Goal: Information Seeking & Learning: Find specific fact

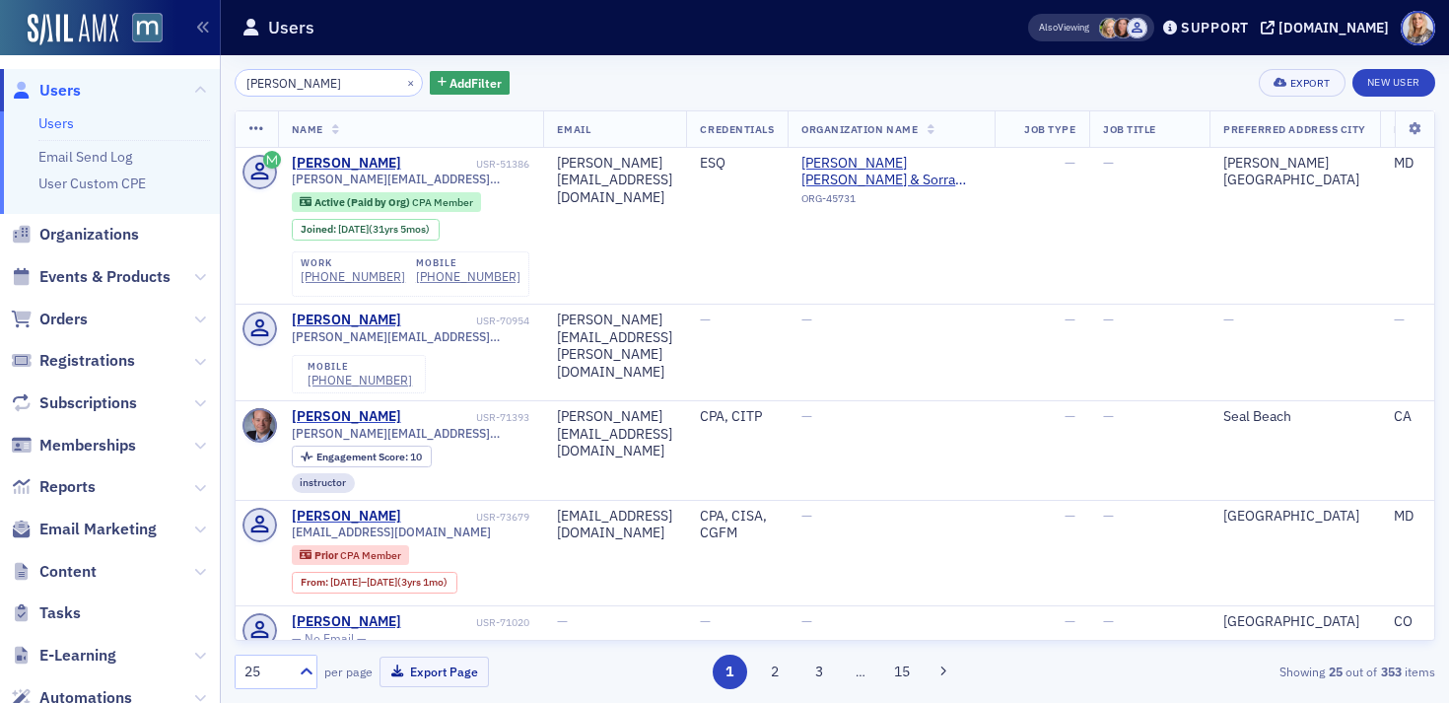
scroll to position [472, 0]
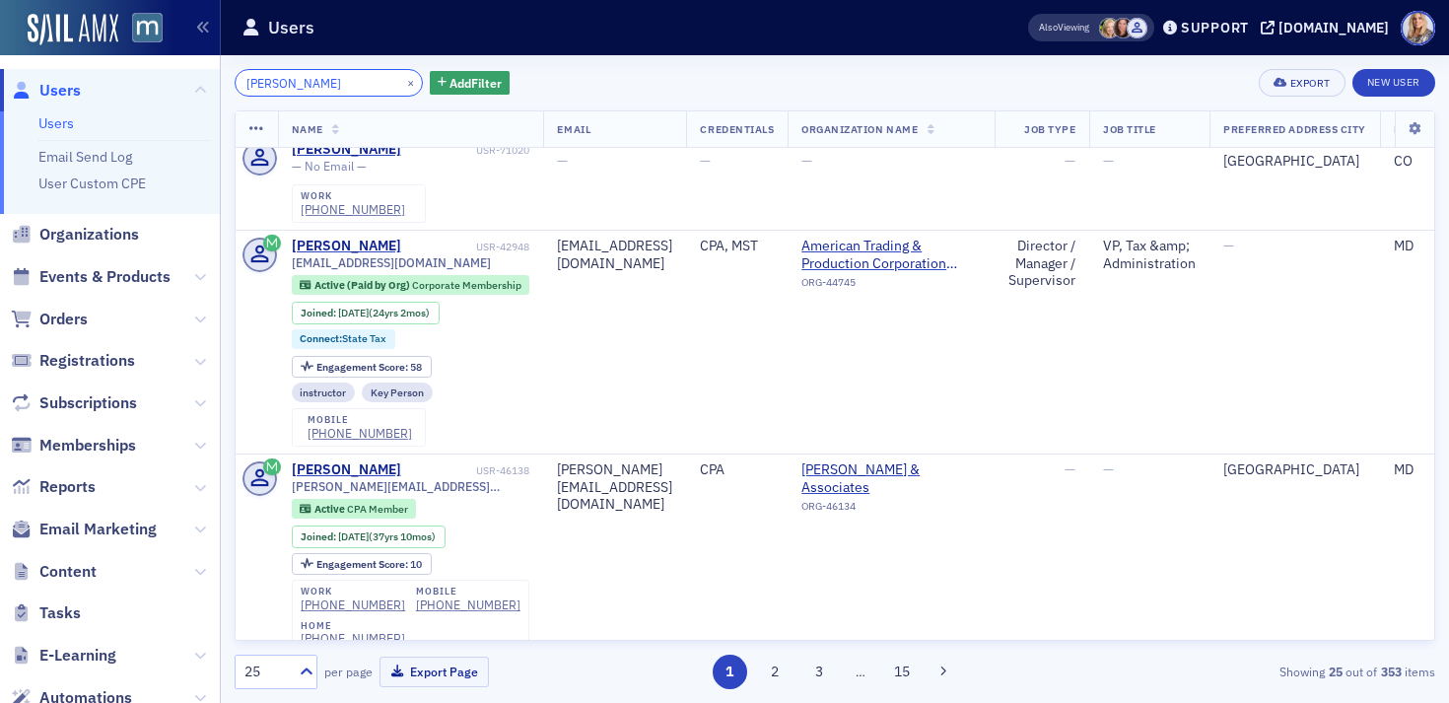
drag, startPoint x: 322, startPoint y: 87, endPoint x: 199, endPoint y: 62, distance: 125.7
click at [199, 62] on div "Users Users Email Send Log User Custom CPE Organizations Events & Products Orde…" at bounding box center [724, 351] width 1449 height 703
paste input "[PERSON_NAME]"
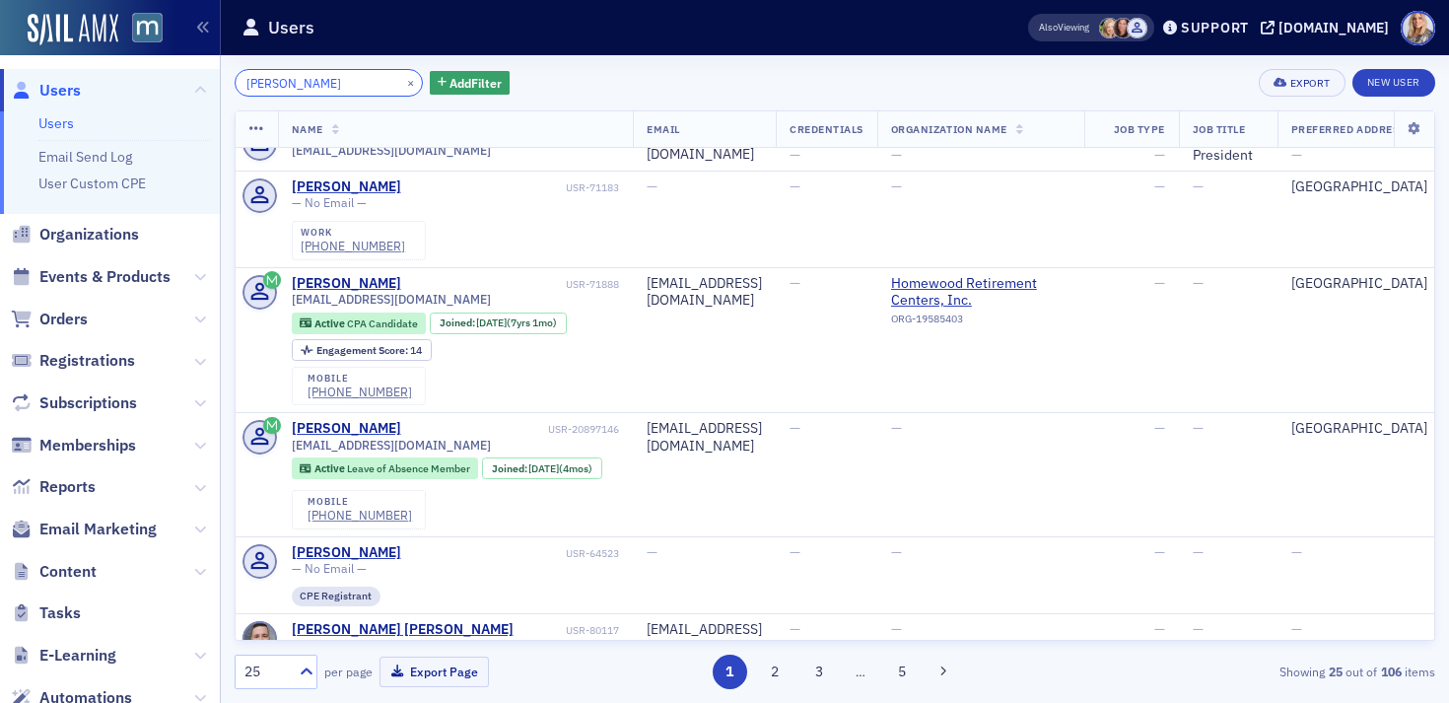
scroll to position [32, 0]
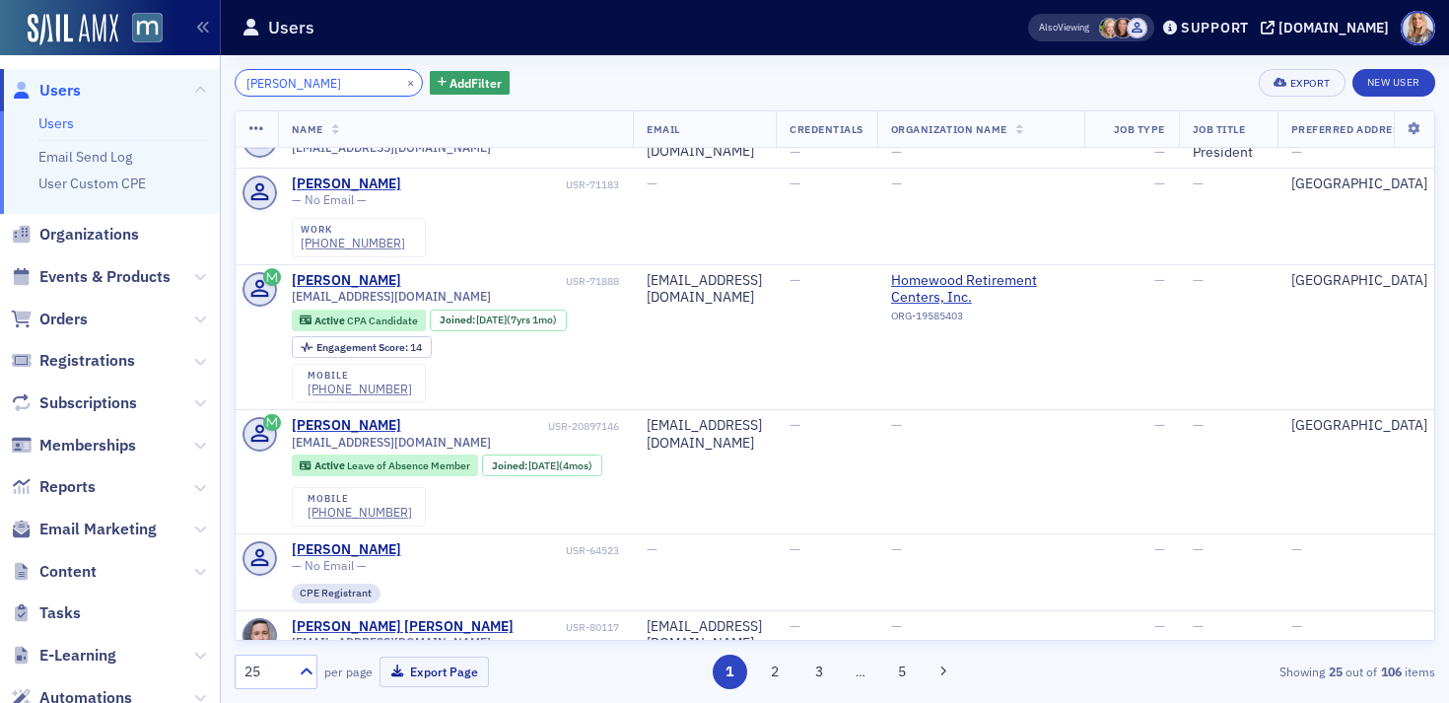
type input "[PERSON_NAME]"
click at [1061, 329] on td "Homewood Retirement Centers, Inc. ORG-19585403" at bounding box center [980, 336] width 207 height 145
click at [402, 82] on button "×" at bounding box center [411, 82] width 18 height 18
